Goal: Information Seeking & Learning: Find specific fact

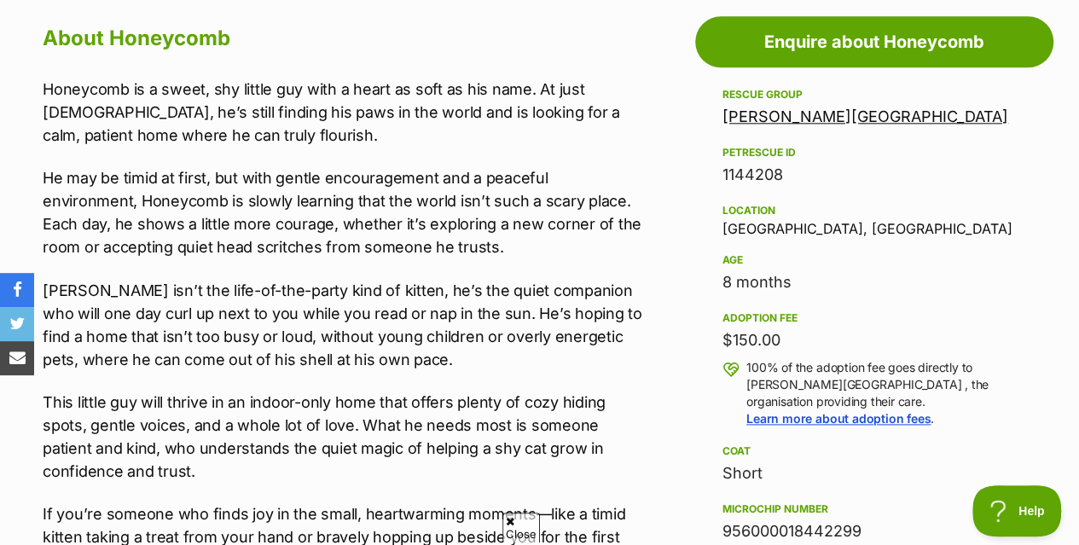
scroll to position [978, 0]
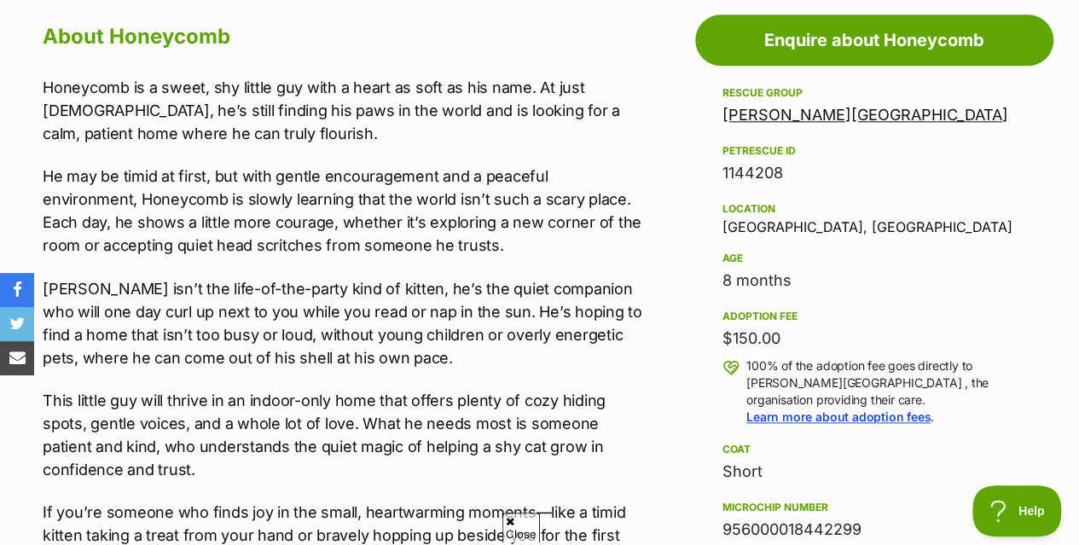
click at [779, 200] on div "Rescue group [GEOGRAPHIC_DATA][PERSON_NAME] PetRescue ID 1144208 Location [GEOG…" at bounding box center [874, 370] width 304 height 575
copy div "Campbellfield"
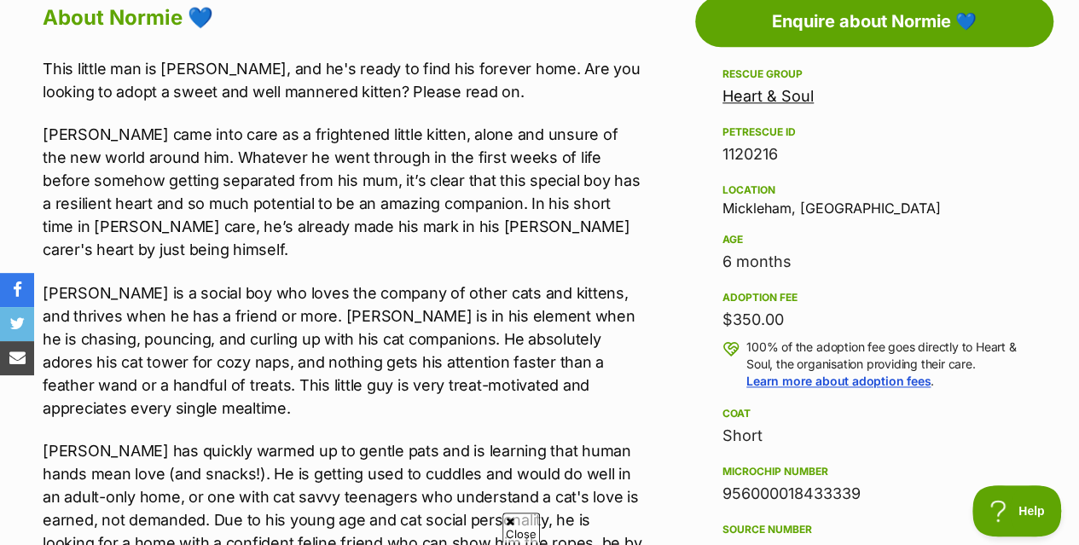
scroll to position [994, 0]
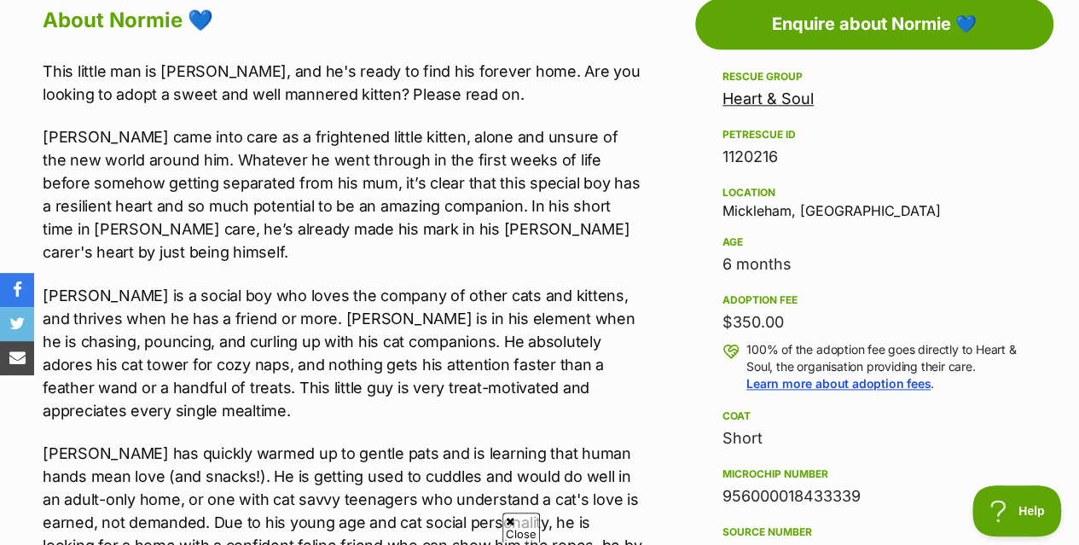
click at [757, 183] on div "Location [GEOGRAPHIC_DATA], [GEOGRAPHIC_DATA]" at bounding box center [874, 201] width 304 height 36
copy div "Mickleham"
